Goal: Task Accomplishment & Management: Manage account settings

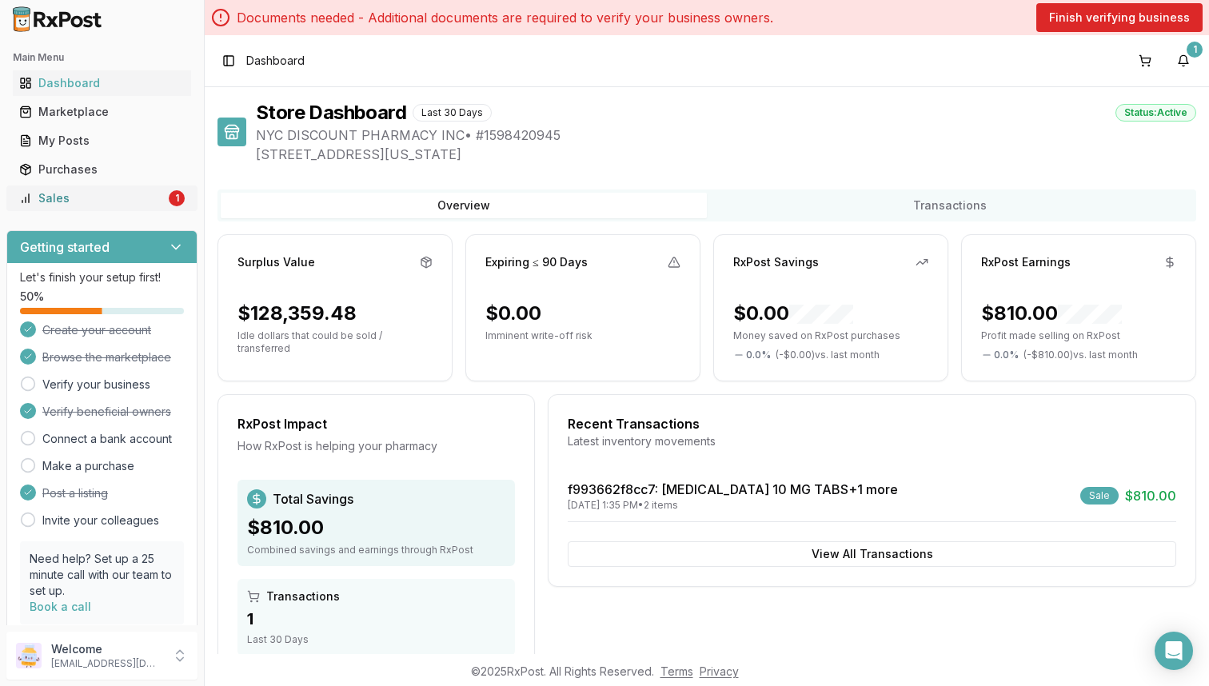
click at [105, 202] on div "Sales" at bounding box center [92, 198] width 146 height 16
click at [117, 145] on div "My Posts" at bounding box center [101, 141] width 165 height 16
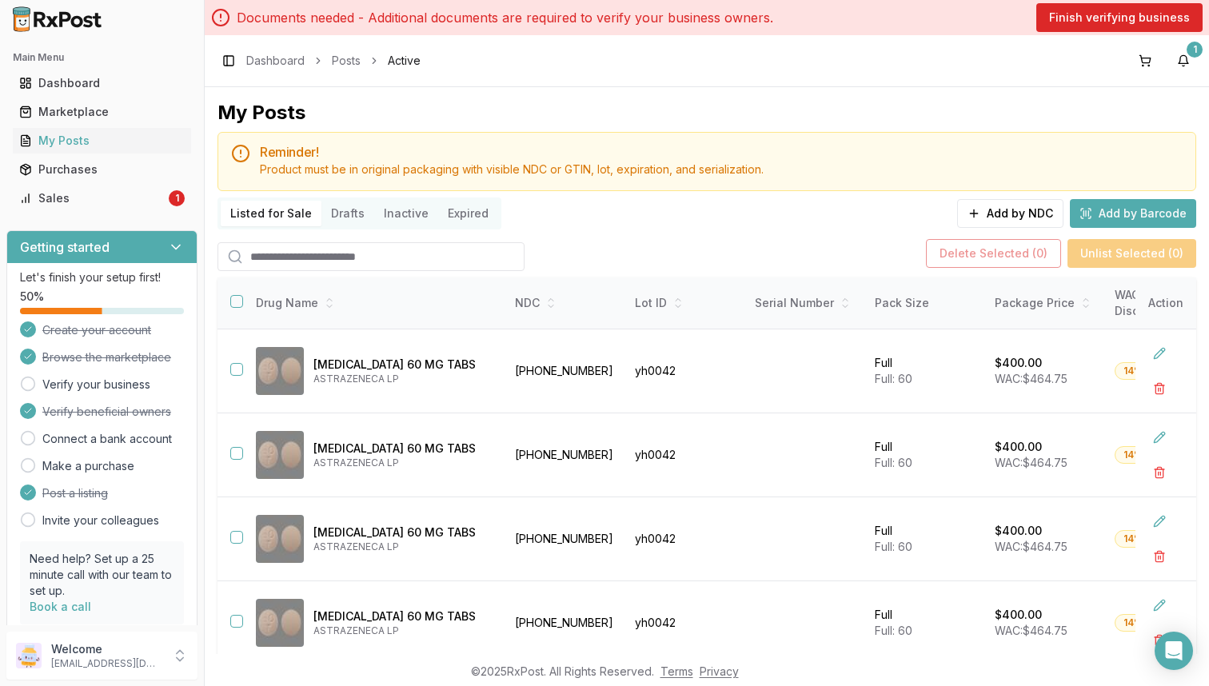
click at [404, 257] on input "search" at bounding box center [370, 256] width 307 height 29
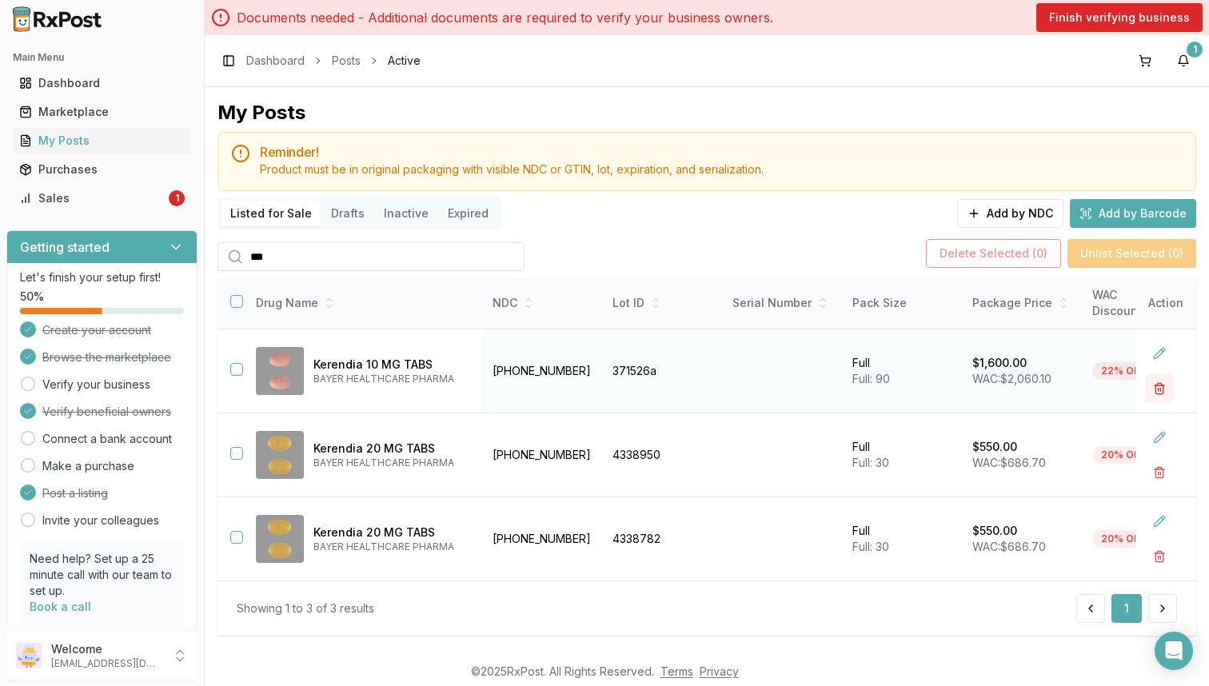
type input "***"
click at [1154, 392] on button "button" at bounding box center [1159, 388] width 29 height 29
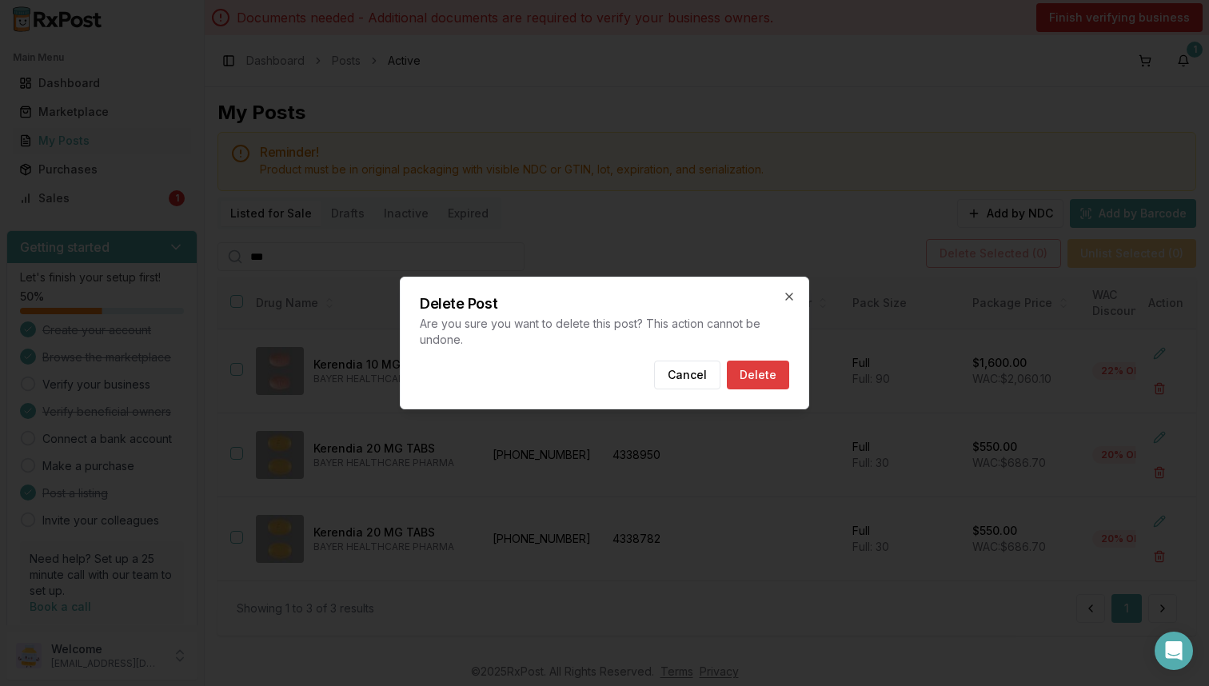
click at [762, 378] on button "Delete" at bounding box center [758, 374] width 62 height 29
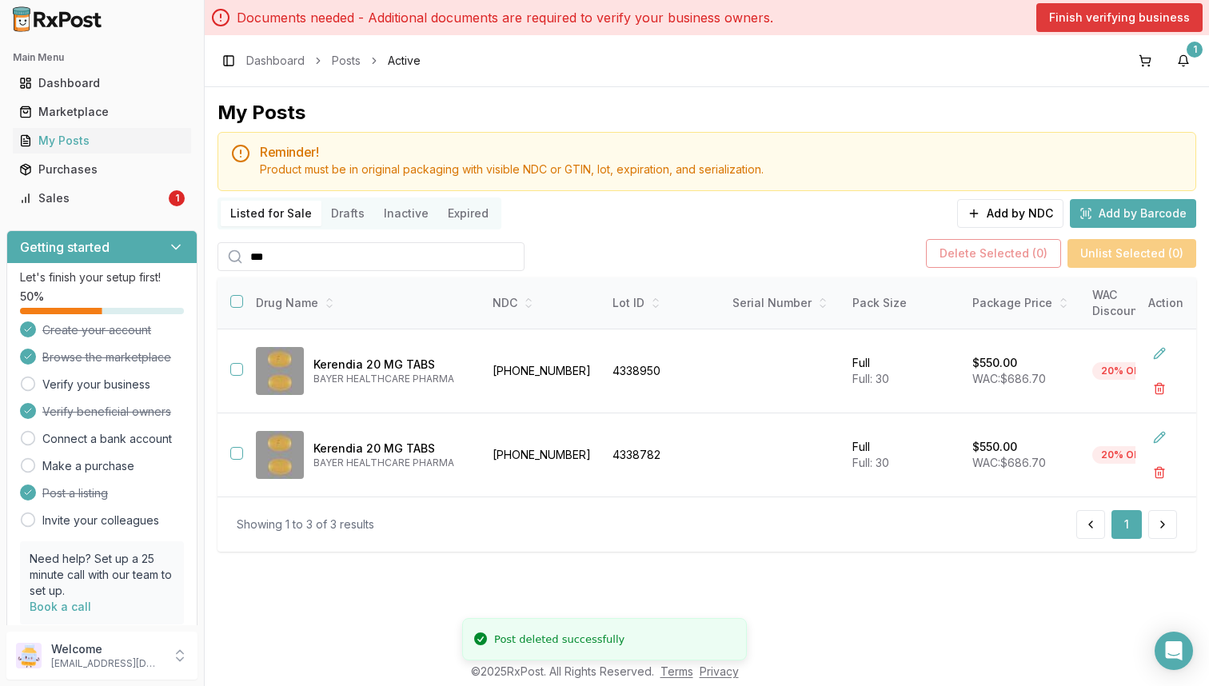
click at [1081, 24] on button "Finish verifying business" at bounding box center [1119, 17] width 166 height 29
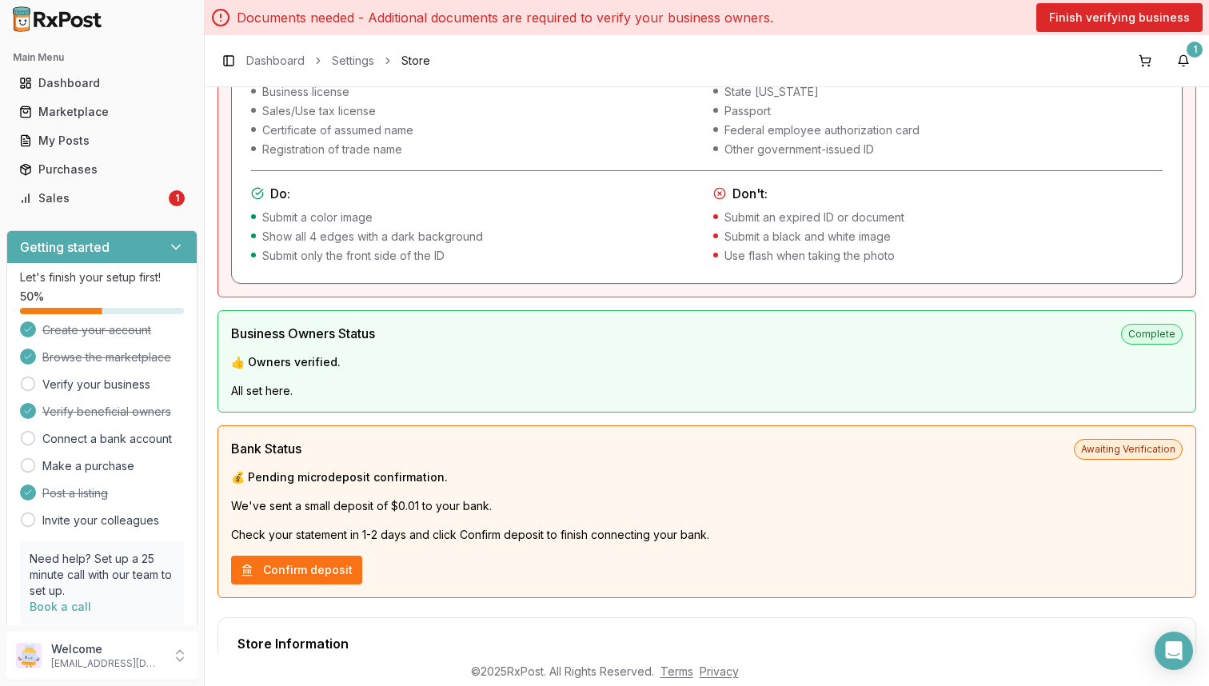
scroll to position [451, 0]
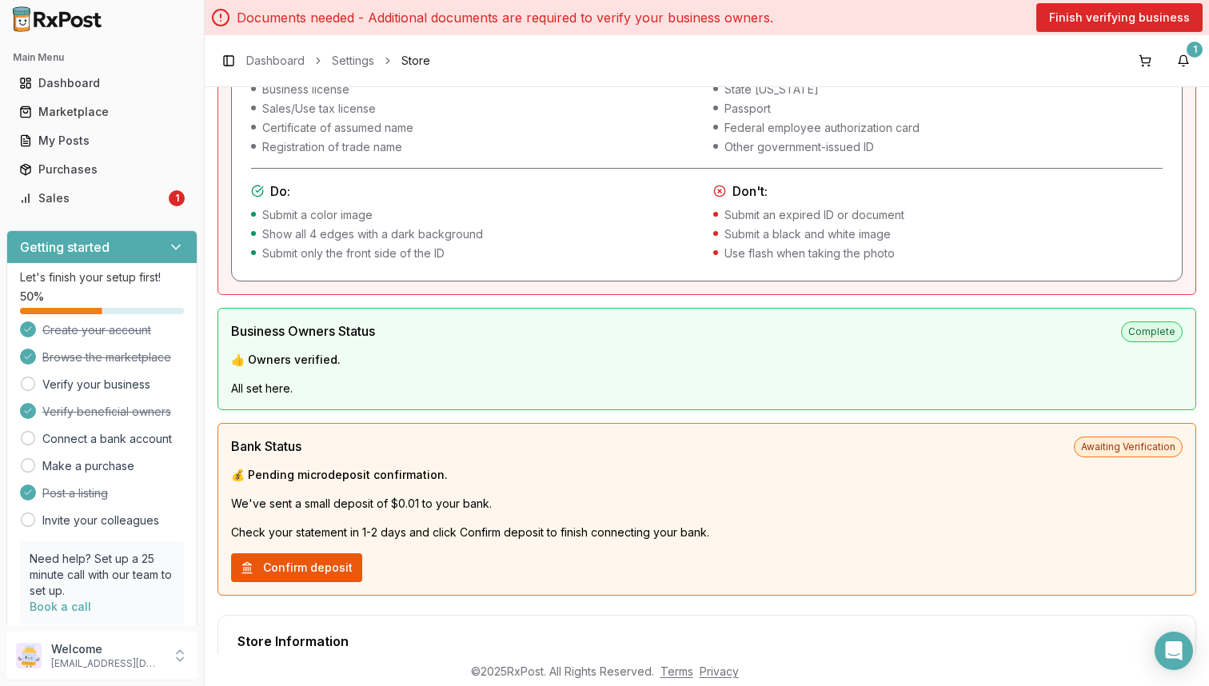
click at [329, 569] on button "Confirm deposit" at bounding box center [296, 567] width 131 height 29
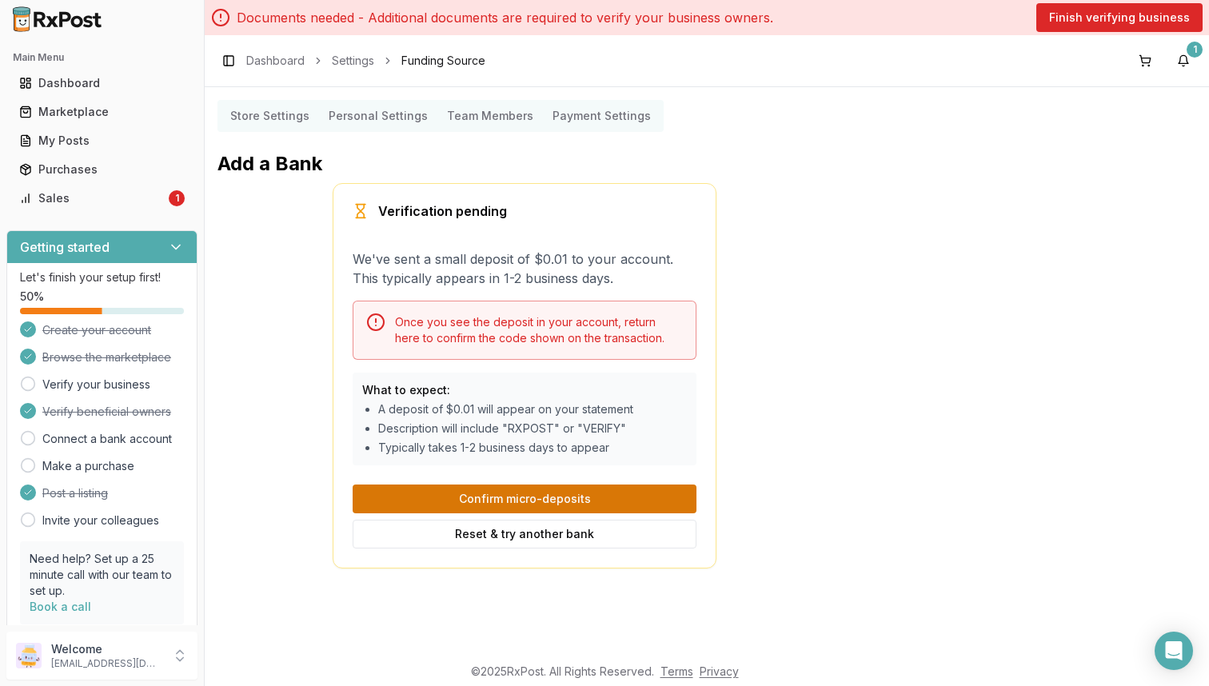
click at [440, 503] on button "Confirm micro-deposits" at bounding box center [524, 498] width 344 height 29
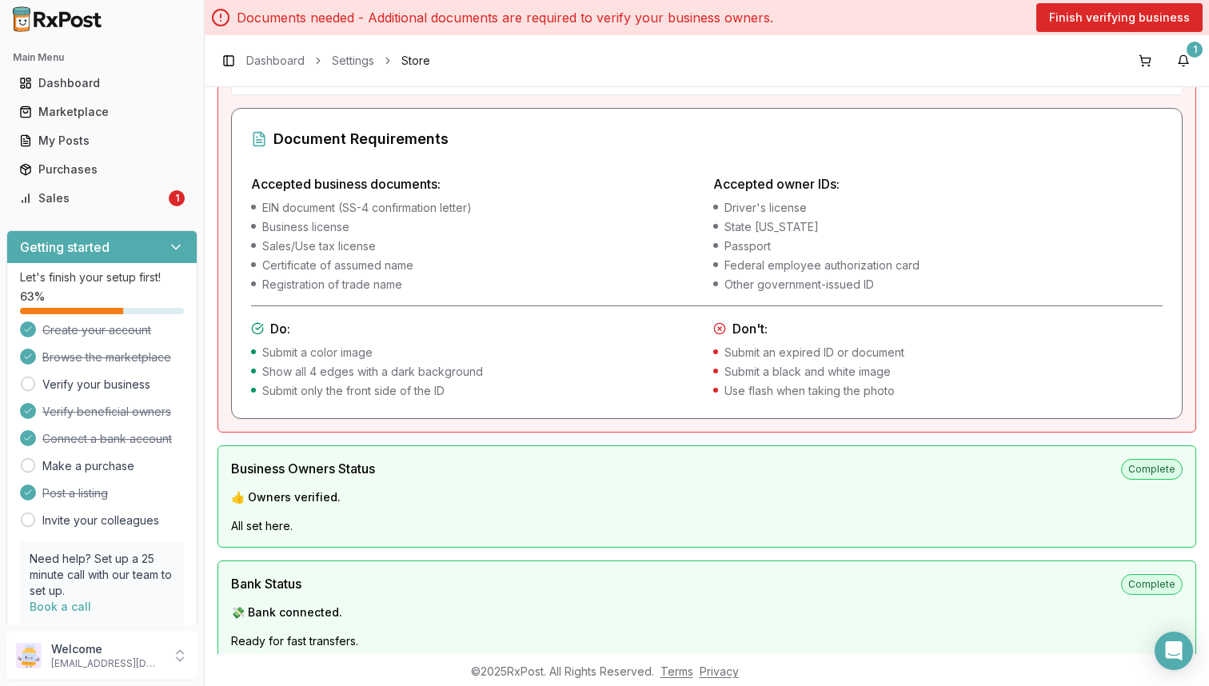
scroll to position [305, 0]
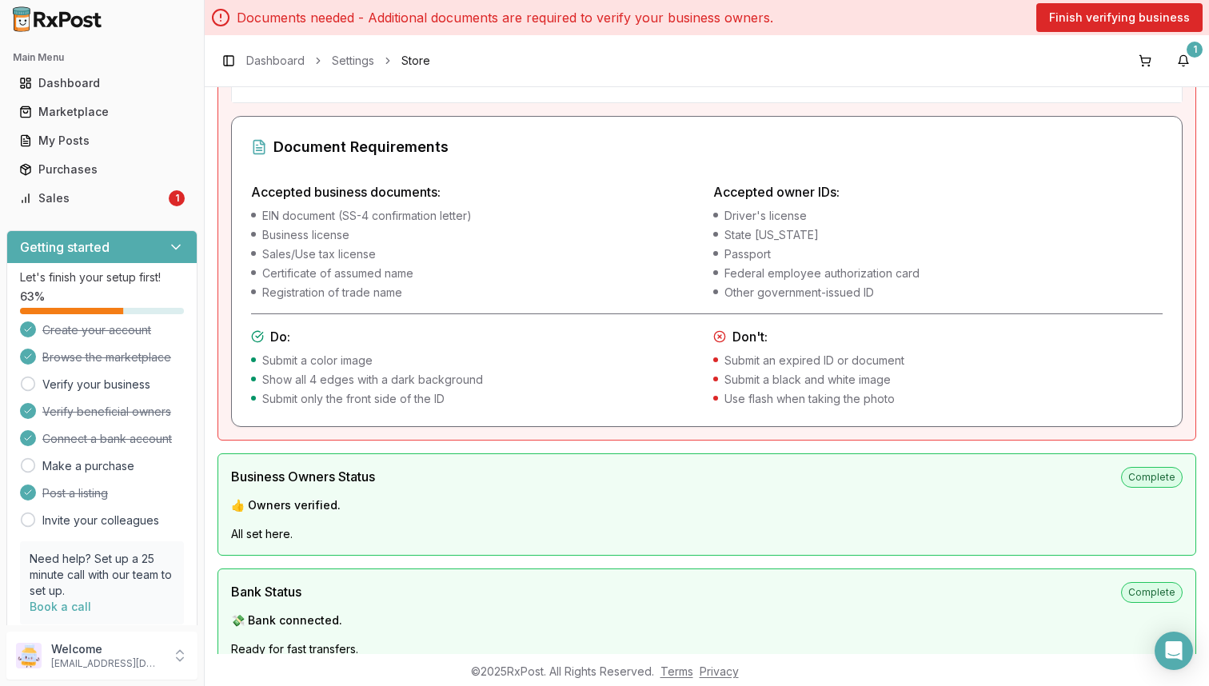
click at [618, 22] on p "Documents needed - Additional documents are required to verify your business ow…" at bounding box center [505, 17] width 536 height 19
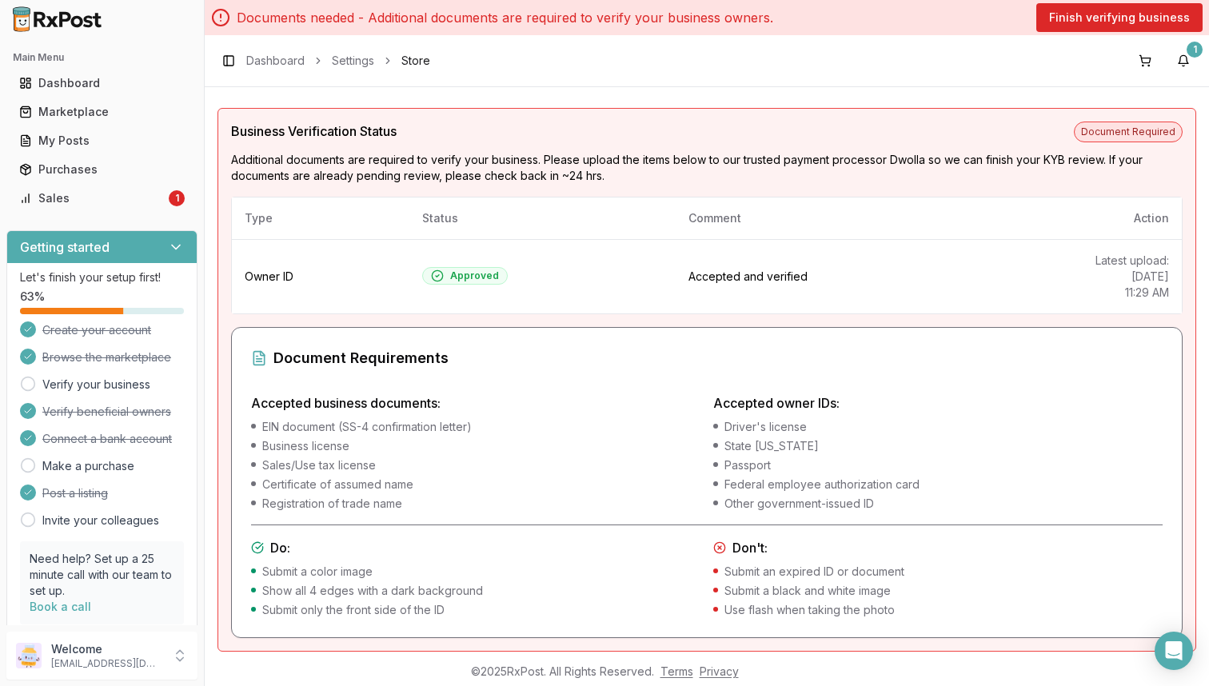
scroll to position [79, 0]
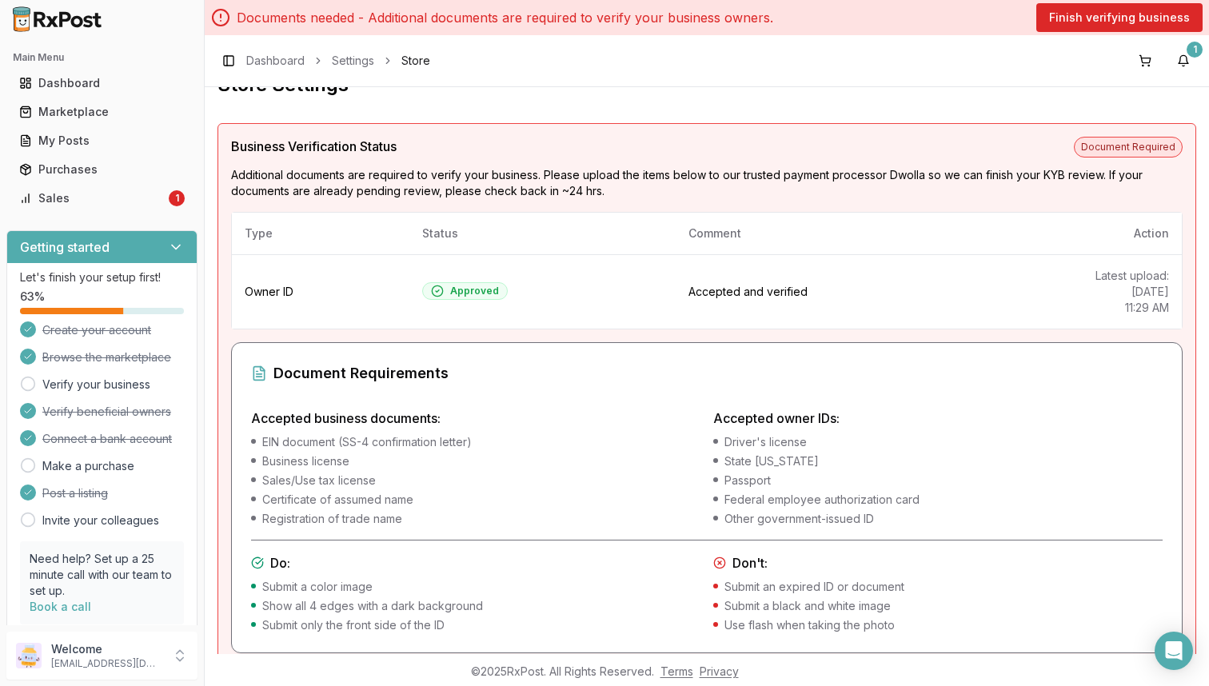
click at [1089, 149] on span "Document Required" at bounding box center [1127, 147] width 109 height 21
click at [144, 206] on link "Sales 1" at bounding box center [102, 198] width 178 height 29
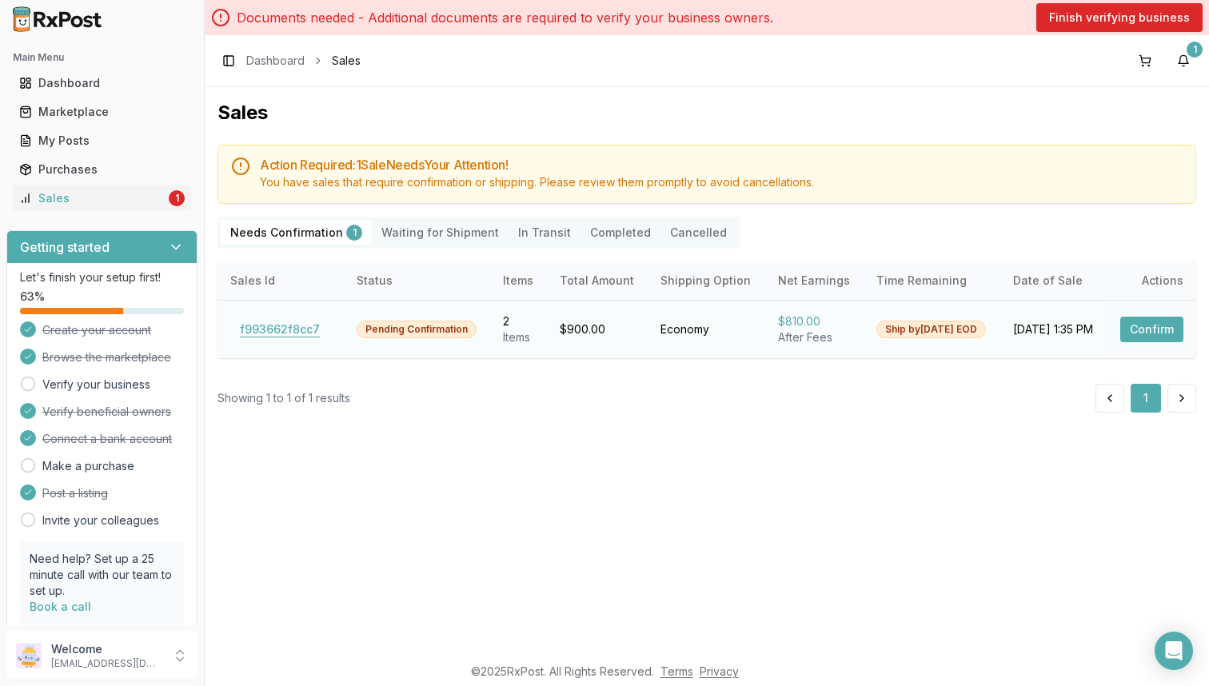
click at [300, 325] on button "f993662f8cc7" at bounding box center [279, 330] width 99 height 26
click at [102, 139] on div "My Posts" at bounding box center [101, 141] width 165 height 16
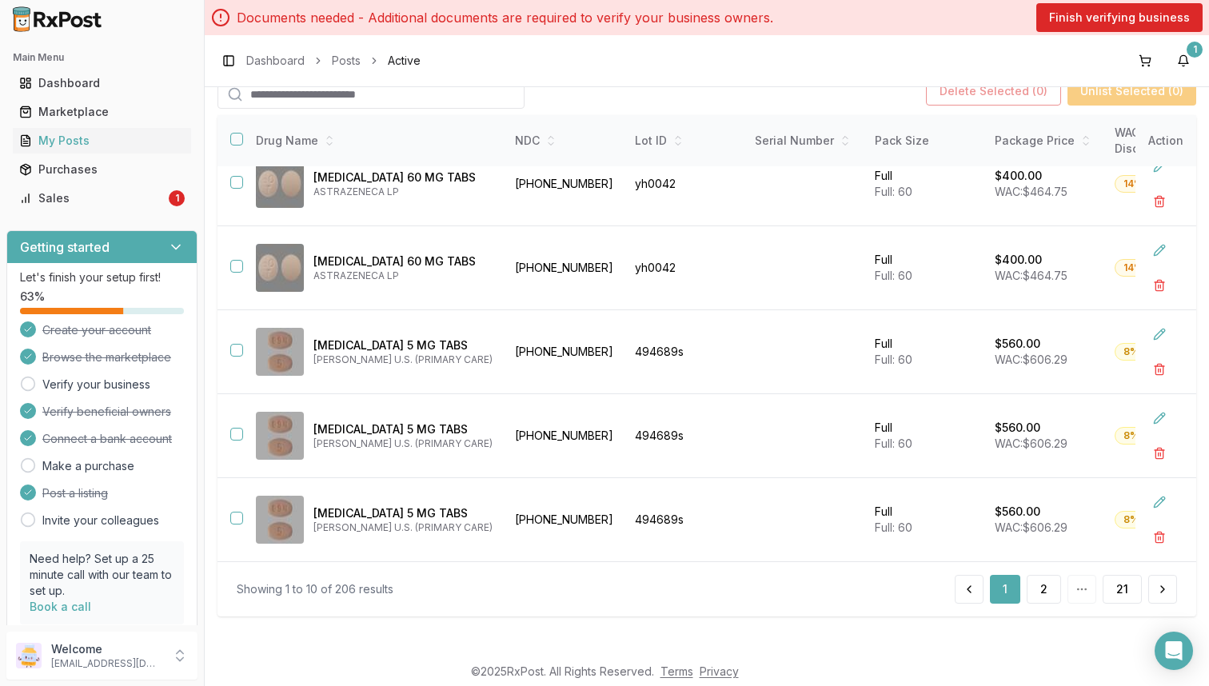
scroll to position [449, 0]
click at [86, 144] on div "My Posts" at bounding box center [101, 141] width 165 height 16
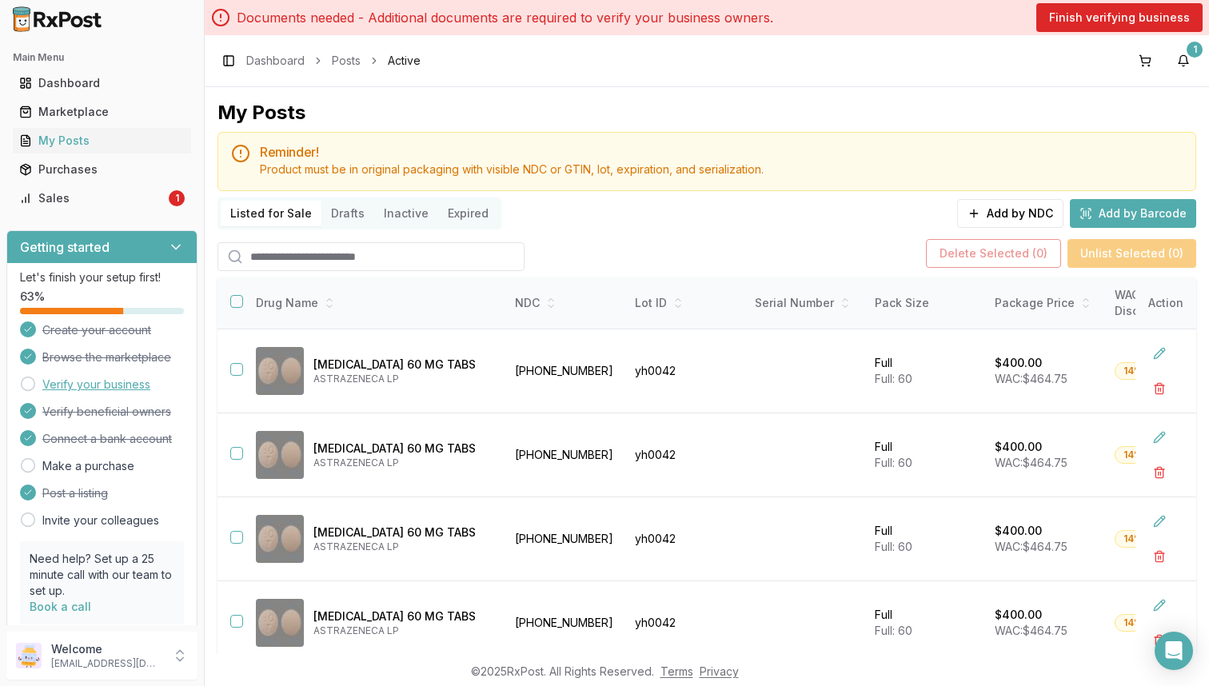
click at [124, 391] on link "Verify your business" at bounding box center [96, 384] width 108 height 16
